Goal: Transaction & Acquisition: Book appointment/travel/reservation

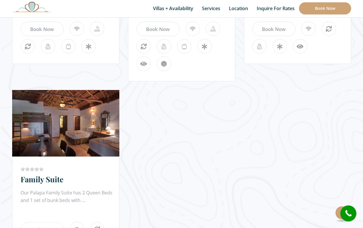
scroll to position [673, 0]
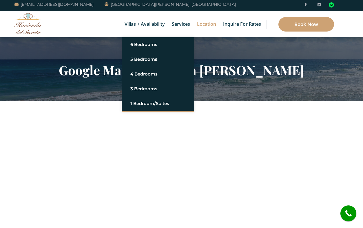
scroll to position [13, 0]
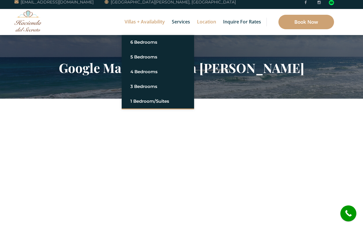
click at [142, 25] on link "Villas + Availability" at bounding box center [145, 22] width 46 height 26
click at [139, 21] on link "Villas + Availability" at bounding box center [145, 22] width 46 height 26
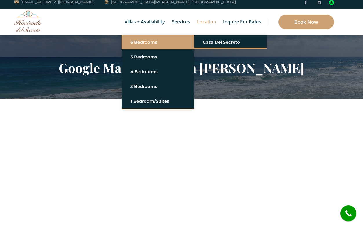
click at [139, 42] on link "6 Bedrooms" at bounding box center [157, 42] width 55 height 10
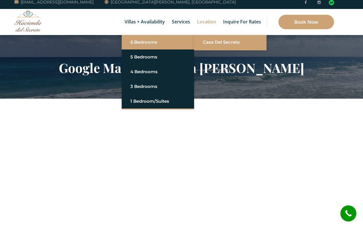
click at [215, 45] on link "Casa del Secreto" at bounding box center [230, 42] width 55 height 10
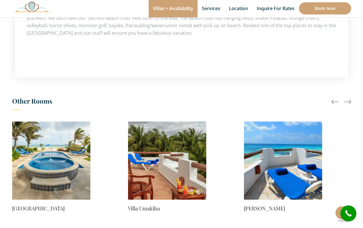
scroll to position [454, 0]
click at [349, 98] on div at bounding box center [347, 101] width 7 height 7
